Goal: Check status: Check status

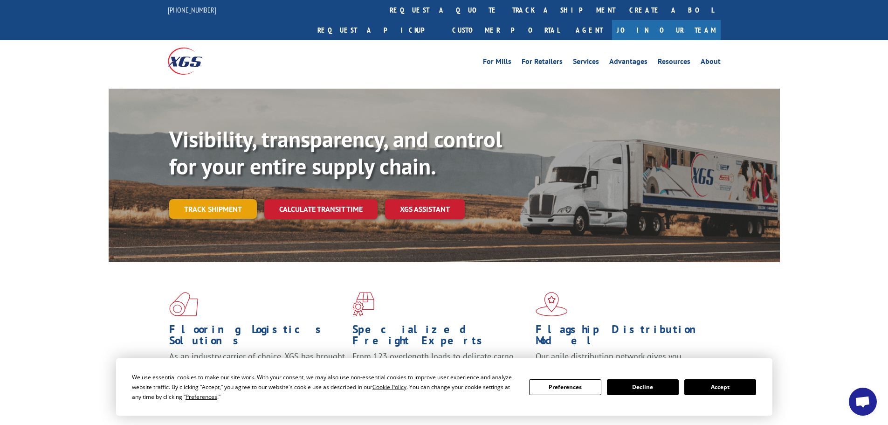
click at [220, 199] on link "Track shipment" at bounding box center [213, 209] width 88 height 20
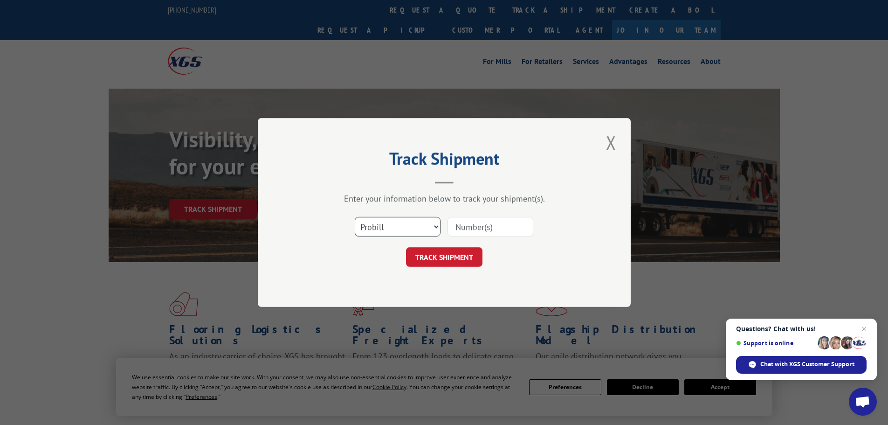
click at [438, 225] on select "Select category... Probill BOL PO" at bounding box center [398, 227] width 86 height 20
select select "bol"
click at [355, 217] on select "Select category... Probill BOL PO" at bounding box center [398, 227] width 86 height 20
click at [498, 222] on input at bounding box center [491, 227] width 86 height 20
type input "422077"
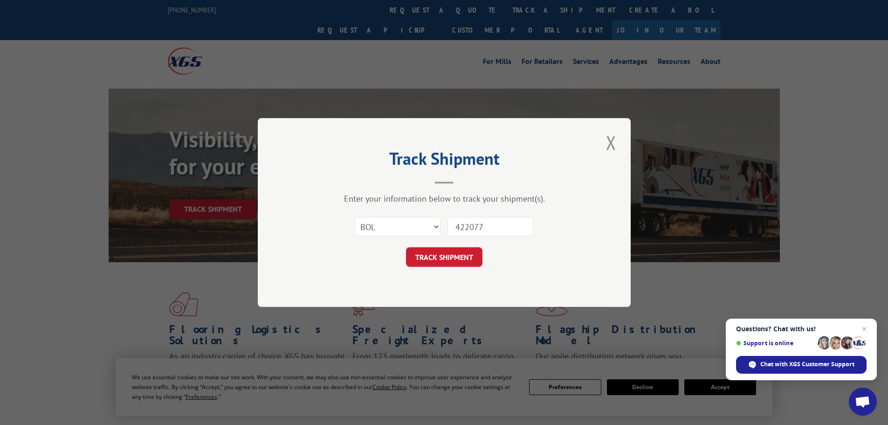
click at [406, 247] on button "TRACK SHIPMENT" at bounding box center [444, 257] width 76 height 20
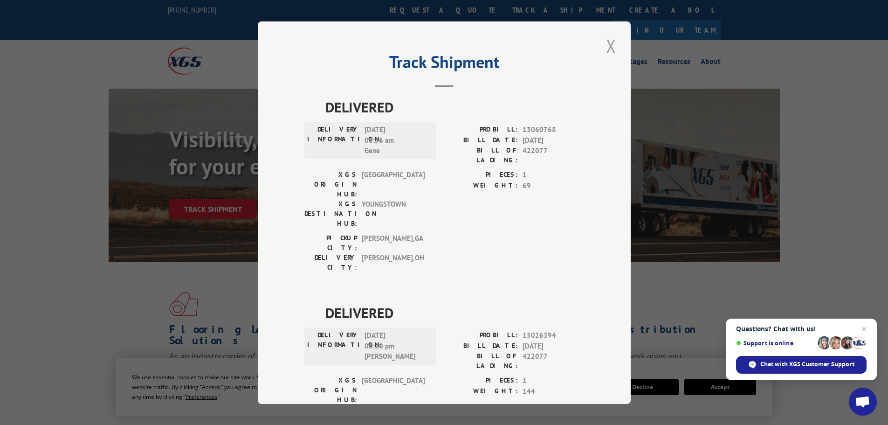
click at [609, 45] on button "Close modal" at bounding box center [611, 46] width 16 height 26
